Goal: Task Accomplishment & Management: Complete application form

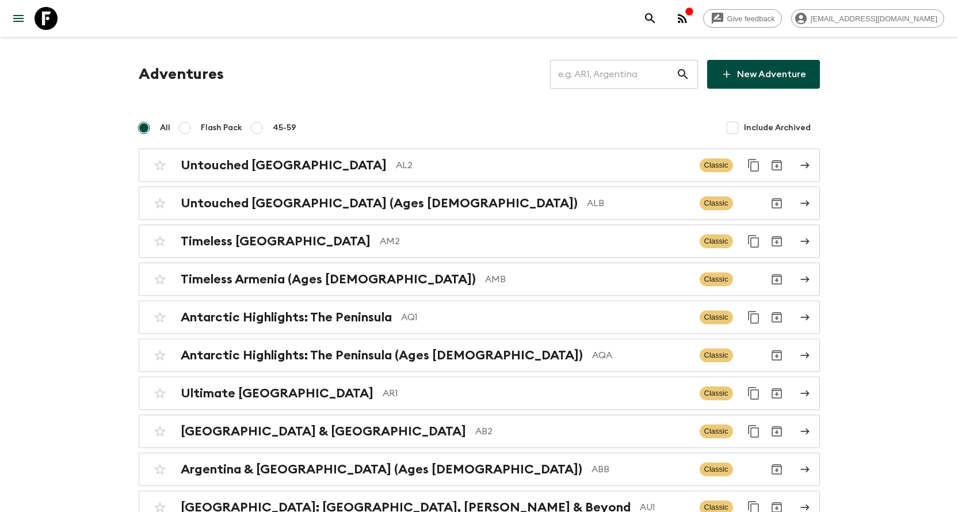
click at [665, 66] on input "text" at bounding box center [613, 74] width 126 height 32
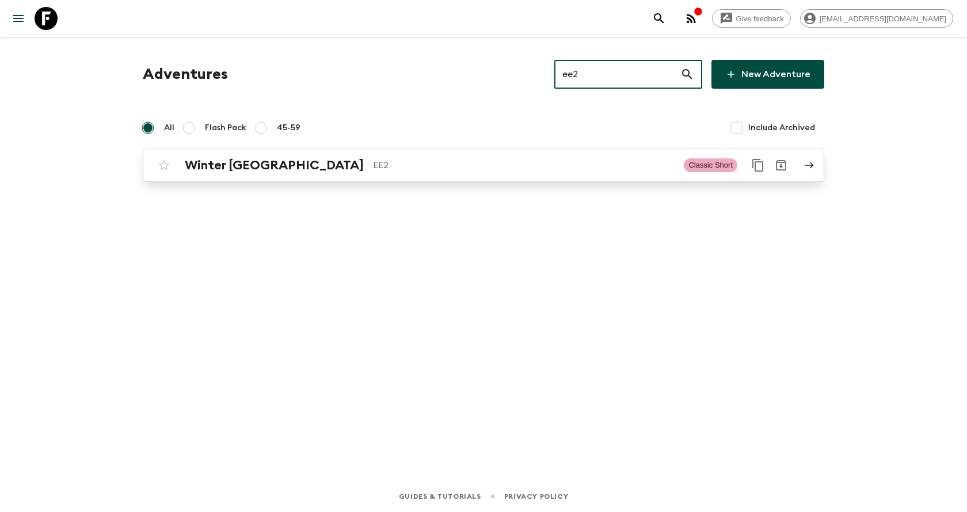
type input "ee2"
click at [479, 181] on link "Winter Estonia EE2 Classic Short" at bounding box center [483, 164] width 681 height 33
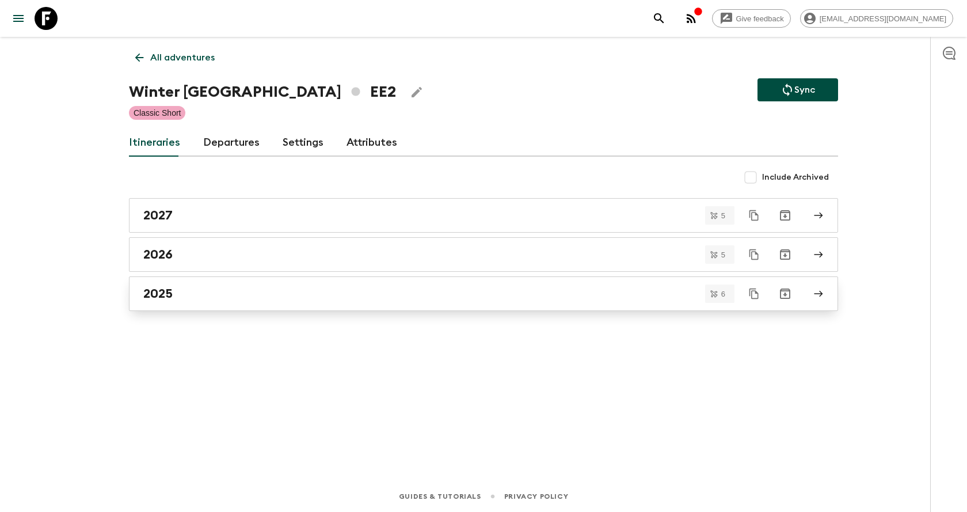
click at [231, 280] on link "2025" at bounding box center [483, 293] width 709 height 35
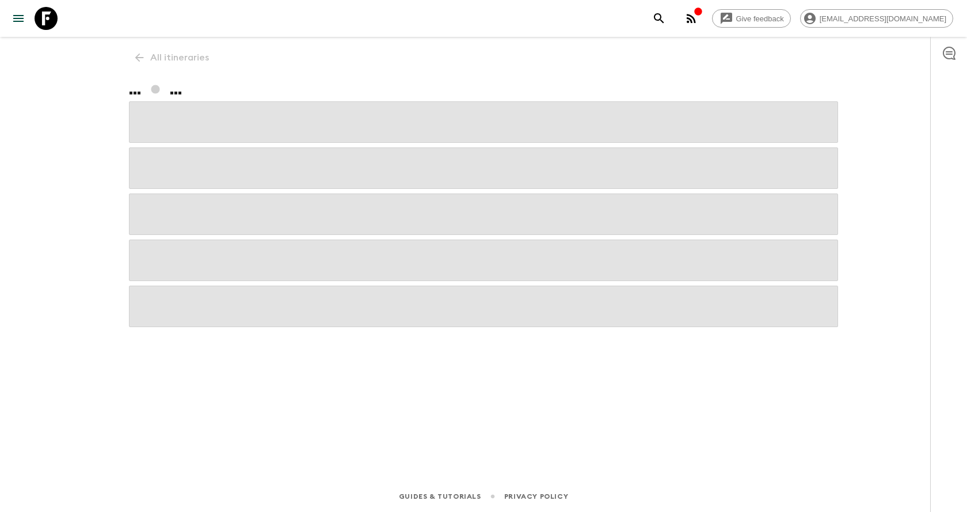
click at [231, 280] on span at bounding box center [483, 259] width 709 height 41
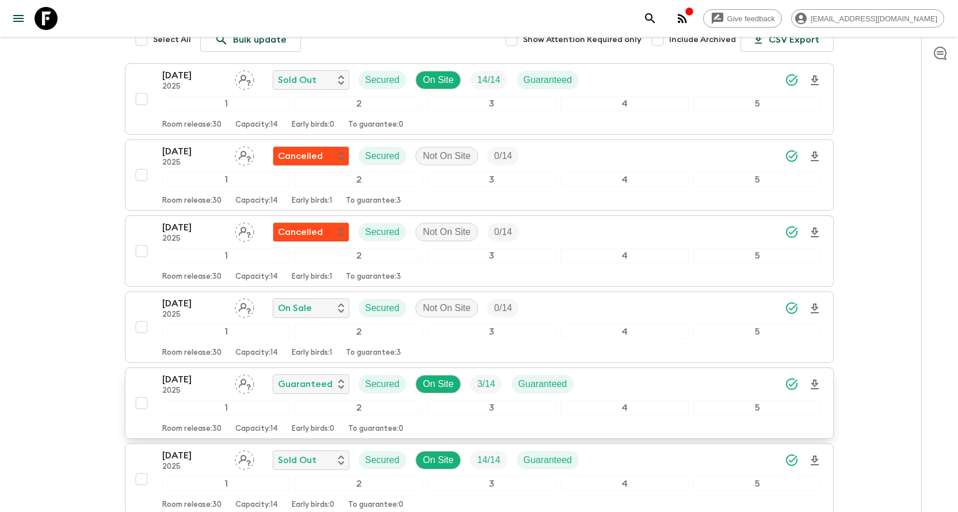
scroll to position [173, 0]
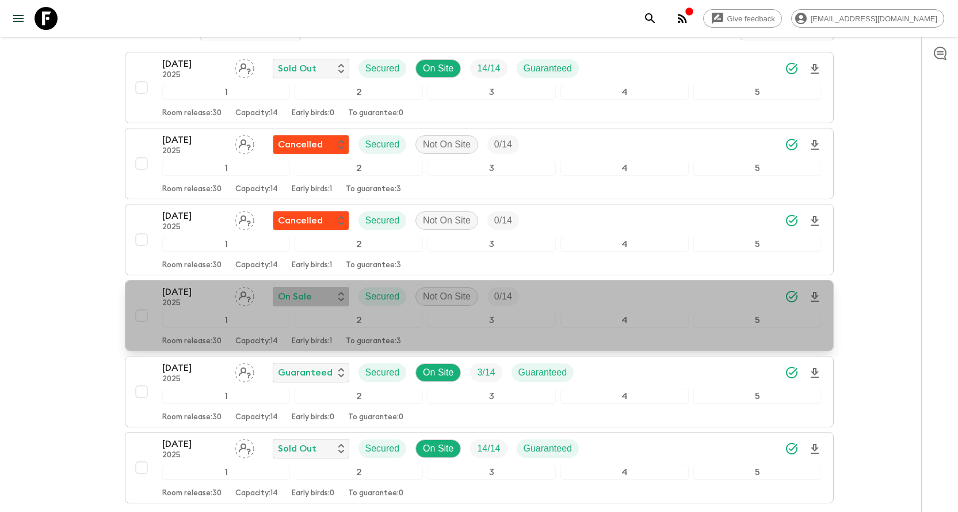
click at [297, 295] on p "On Sale" at bounding box center [295, 297] width 34 height 14
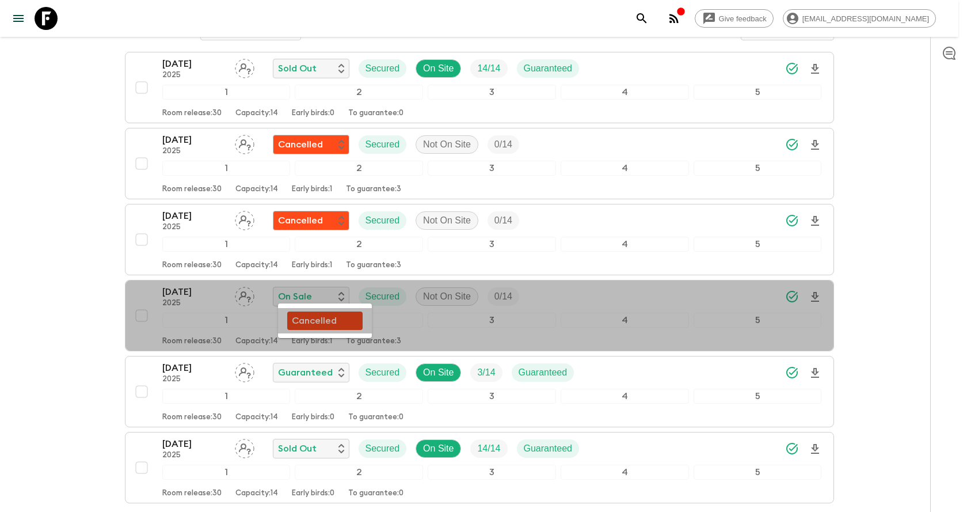
click at [313, 319] on p "Cancelled" at bounding box center [314, 321] width 45 height 14
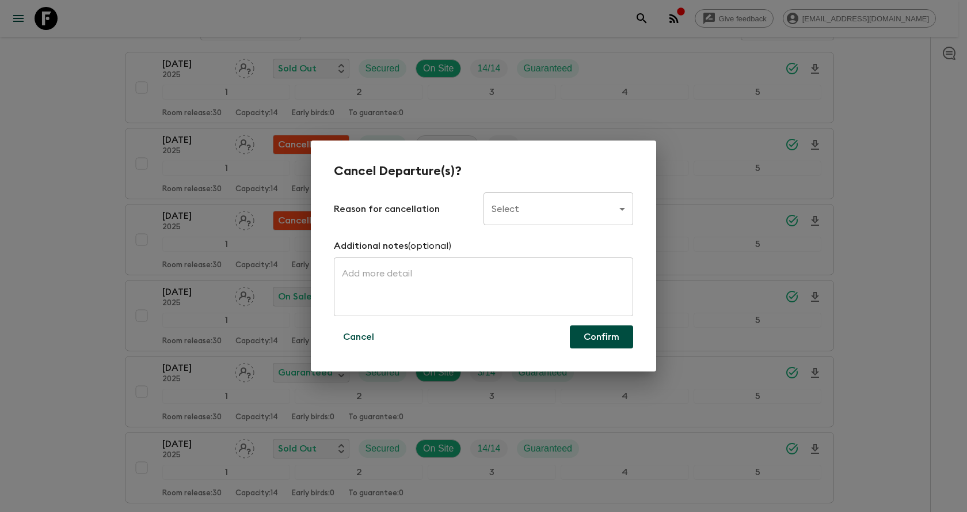
click at [525, 212] on body "Give feedback [EMAIL_ADDRESS][DOMAIN_NAME] All itineraries Winter [GEOGRAPHIC_D…" at bounding box center [483, 217] width 967 height 780
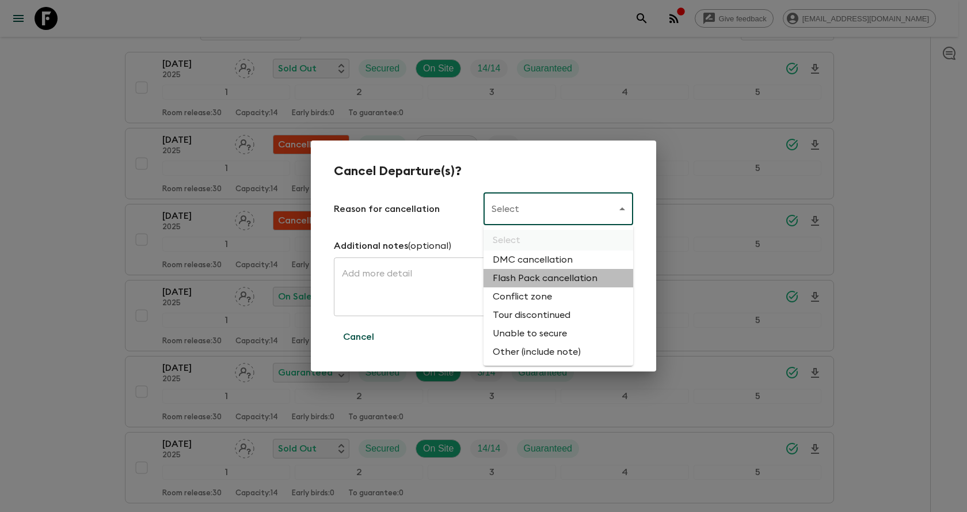
click at [535, 284] on li "Flash Pack cancellation" at bounding box center [558, 278] width 150 height 18
type input "FLASHPACK_CANCELLATION"
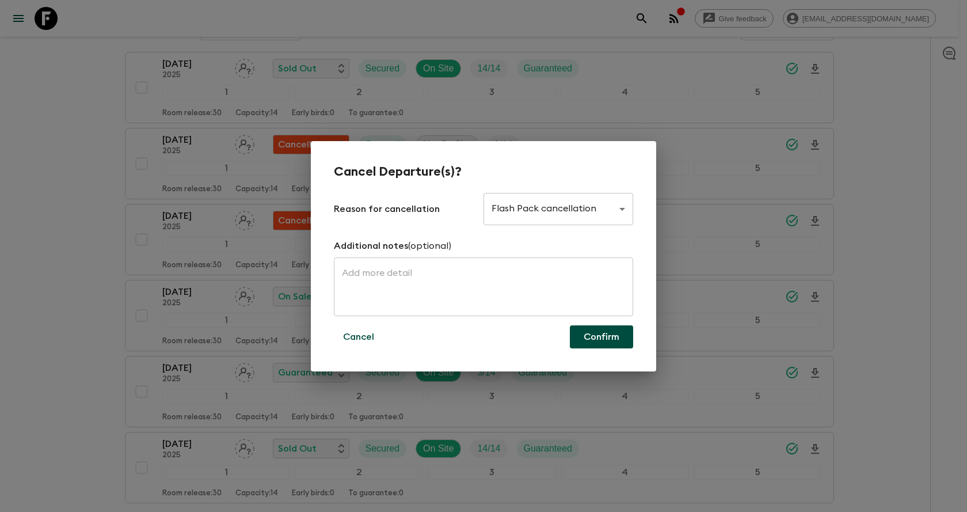
click at [593, 322] on form "Reason for cancellation Flash Pack cancellation FLASHPACK_CANCELLATION ​ Additi…" at bounding box center [483, 270] width 299 height 155
click at [594, 328] on button "Confirm" at bounding box center [601, 336] width 63 height 23
